Goal: Information Seeking & Learning: Learn about a topic

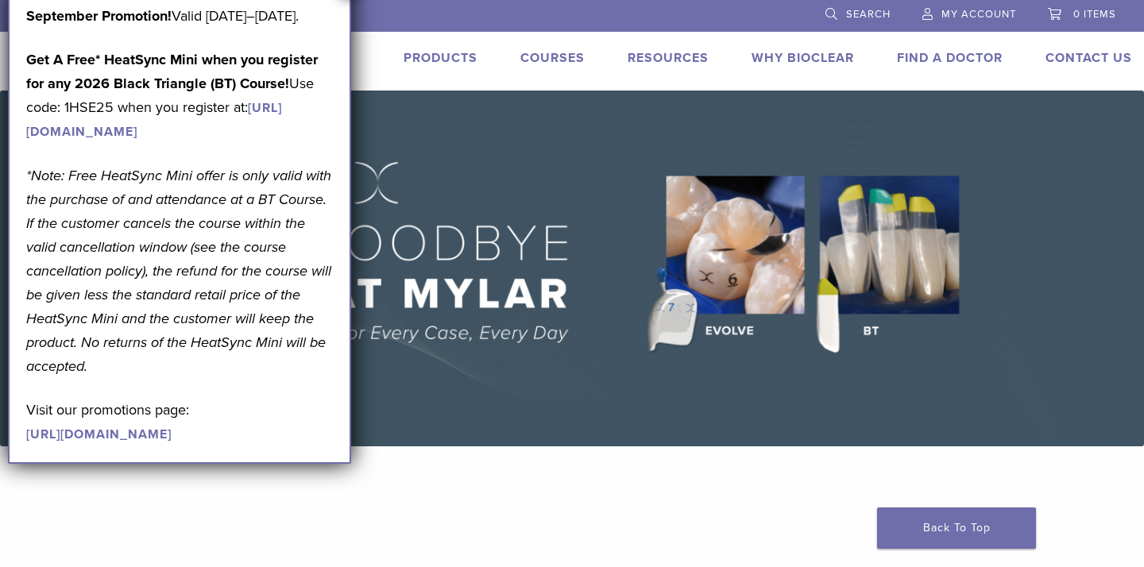
scroll to position [6, 0]
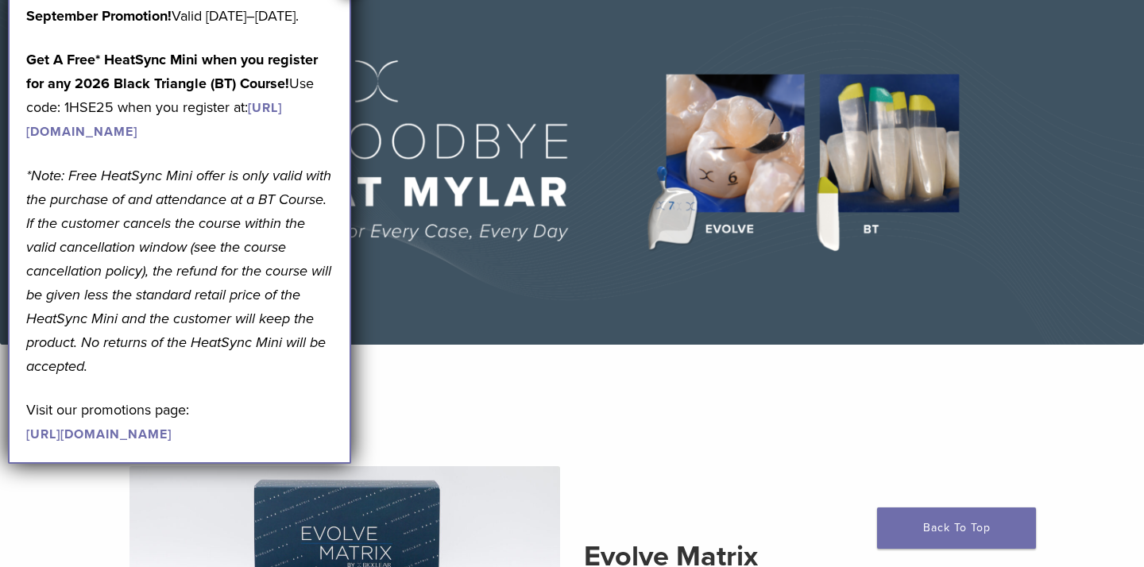
scroll to position [0, 0]
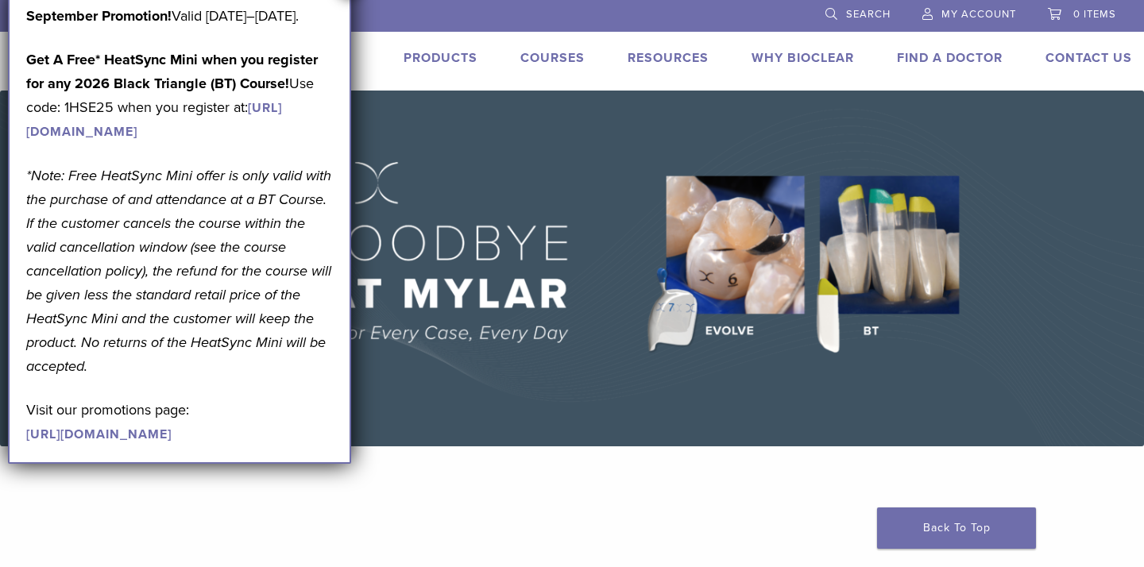
click at [577, 401] on img at bounding box center [572, 269] width 1144 height 356
click at [33, 28] on p "September Promotion! Valid September 1–30, 2025." at bounding box center [179, 16] width 307 height 24
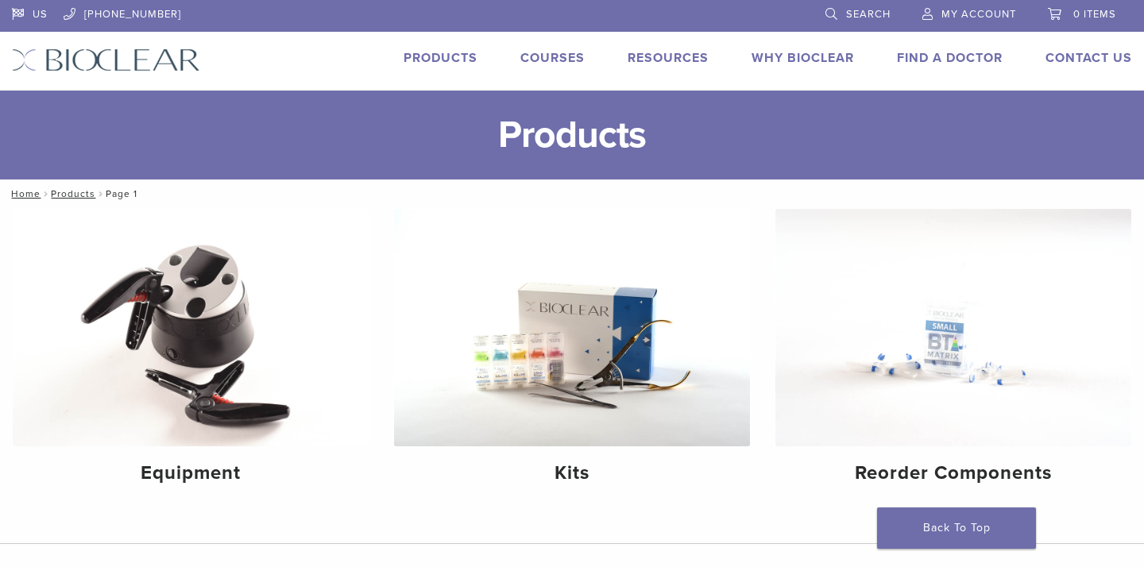
click at [465, 56] on link "Products" at bounding box center [440, 58] width 74 height 16
click at [441, 61] on link "Products" at bounding box center [440, 58] width 74 height 16
click at [558, 56] on link "Courses" at bounding box center [552, 58] width 64 height 16
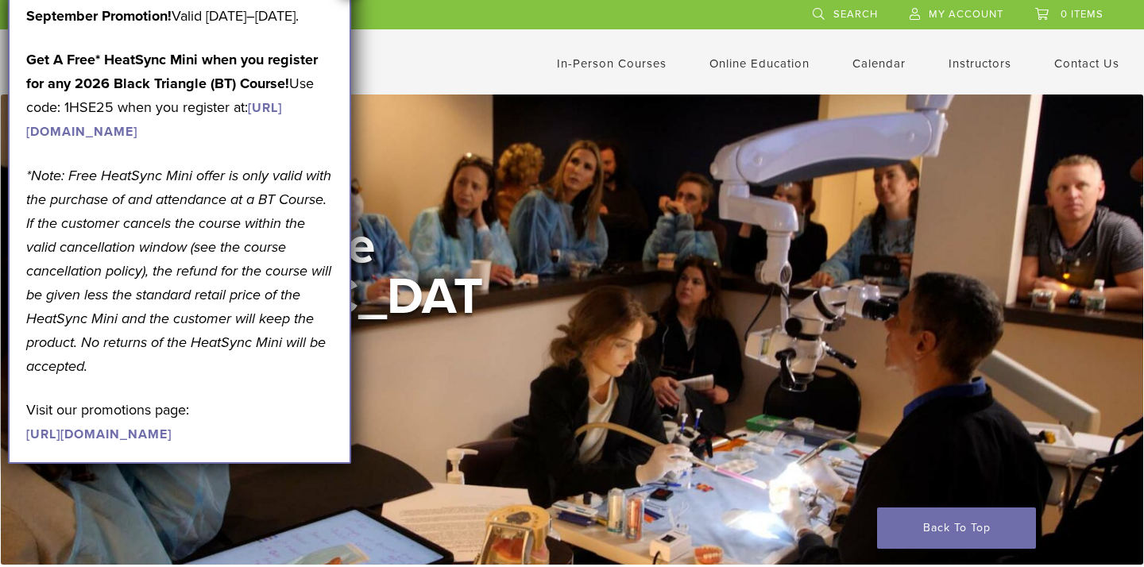
click at [395, 459] on div "Welcome to the [GEOGRAPHIC_DATA] View Courses" at bounding box center [572, 330] width 1143 height 470
click at [142, 116] on p "Get A Free* HeatSync Mini when you register for any 2026 Black Triangle (BT) Co…" at bounding box center [179, 95] width 307 height 95
click at [747, 63] on link "Online Education" at bounding box center [759, 63] width 100 height 14
click at [743, 89] on link "Interactive" at bounding box center [761, 90] width 96 height 35
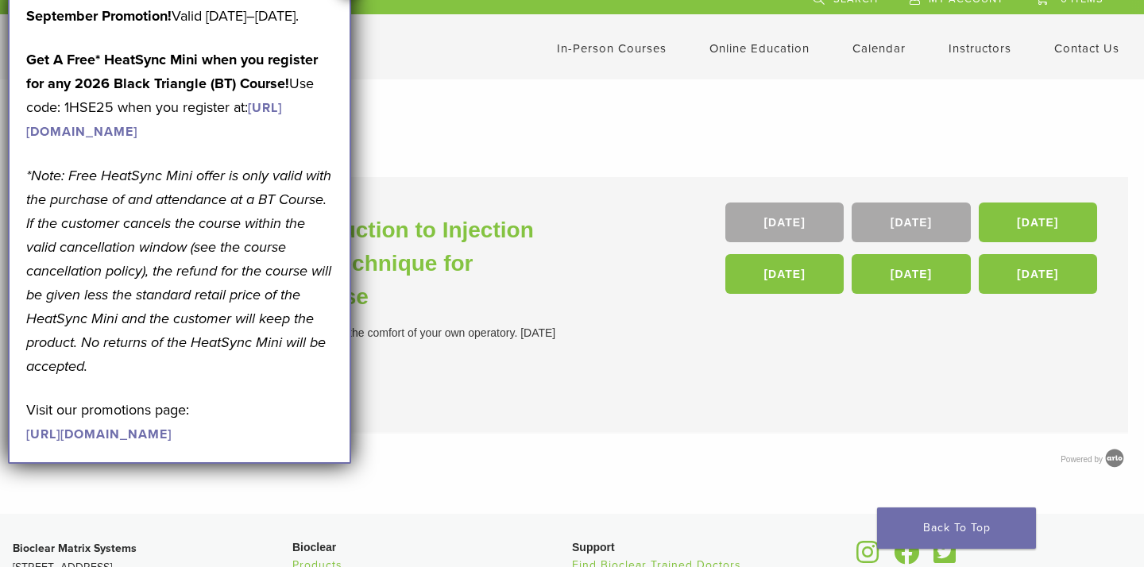
scroll to position [21, 0]
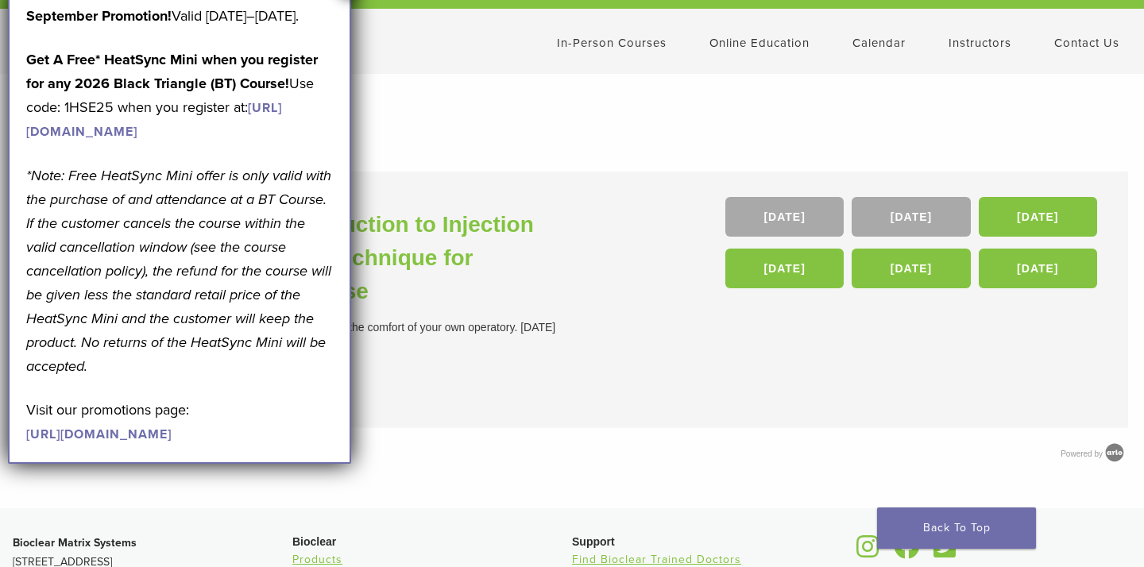
click at [61, 442] on link "[URL][DOMAIN_NAME]" at bounding box center [98, 434] width 145 height 16
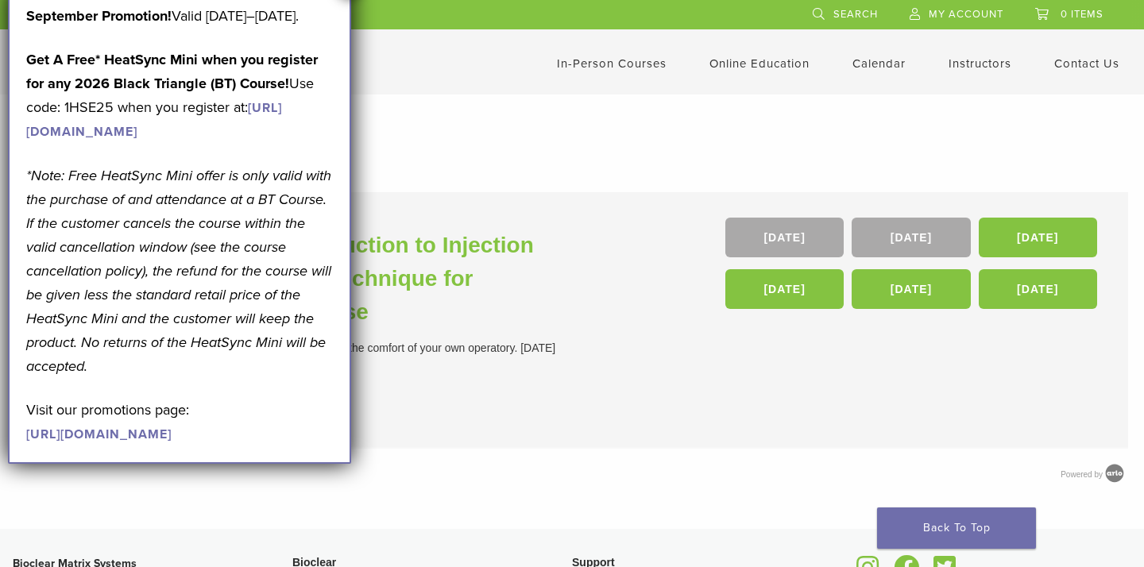
click at [724, 284] on li "An Interactive Virtual Introduction to Injection Molding and The Bioclear Techn…" at bounding box center [572, 320] width 1112 height 257
click at [1071, 63] on link "Contact Us" at bounding box center [1086, 63] width 65 height 14
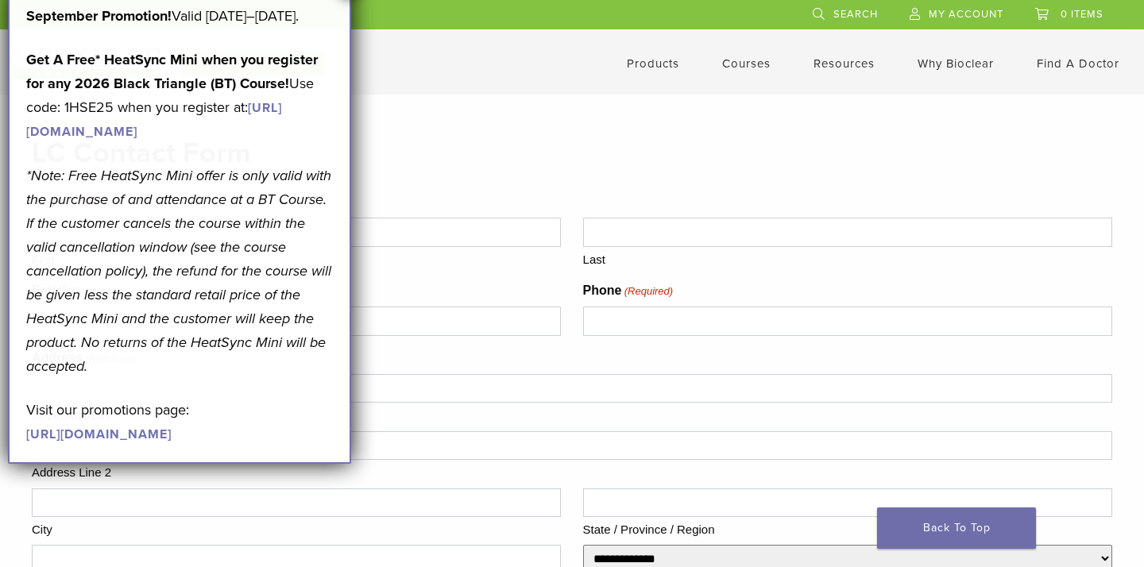
click at [226, 237] on p "*Note: Free HeatSync Mini offer is only valid with the purchase of and attendan…" at bounding box center [179, 271] width 307 height 214
click at [457, 250] on label "First" at bounding box center [296, 258] width 529 height 22
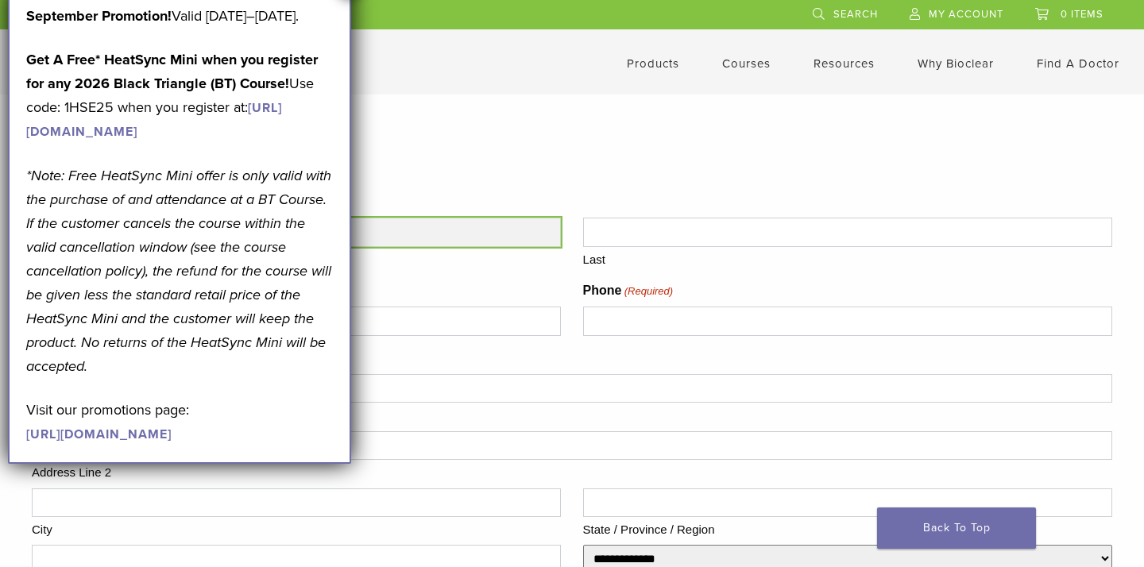
click at [457, 246] on input "First" at bounding box center [296, 232] width 529 height 29
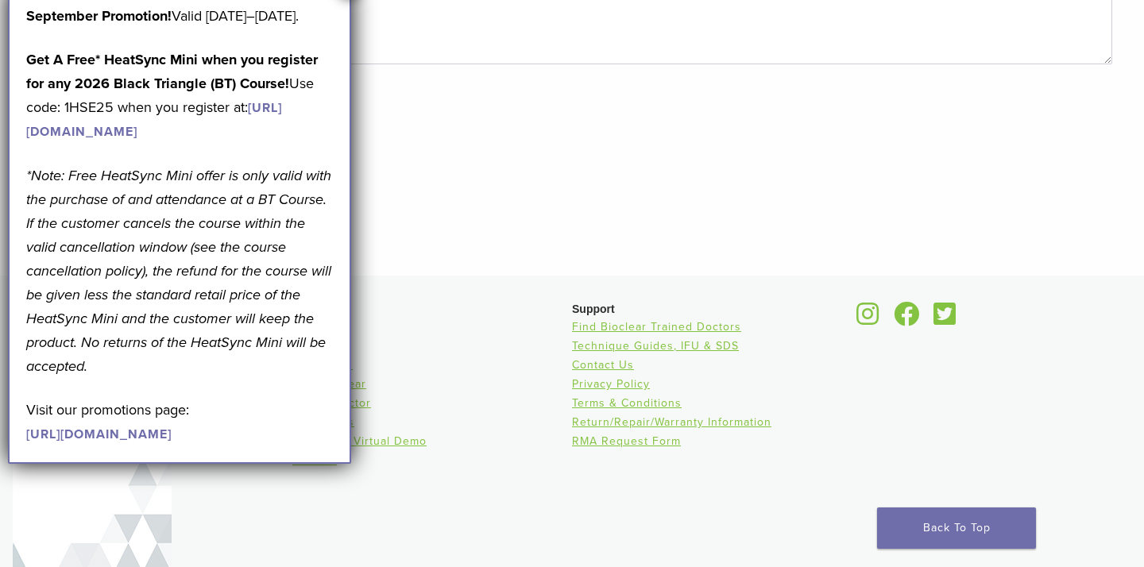
scroll to position [913, 0]
